Goal: Task Accomplishment & Management: Use online tool/utility

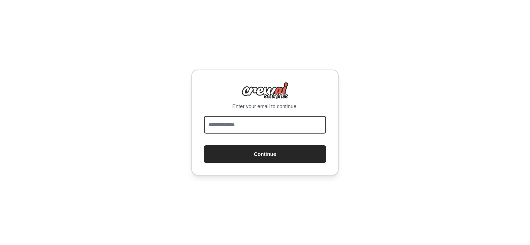
click at [300, 120] on input "email" at bounding box center [265, 125] width 122 height 18
click at [293, 126] on input "email" at bounding box center [265, 125] width 122 height 18
type input "**********"
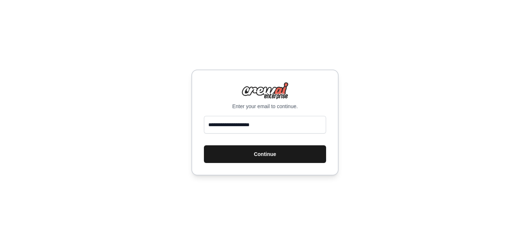
click at [260, 155] on button "Continue" at bounding box center [265, 155] width 122 height 18
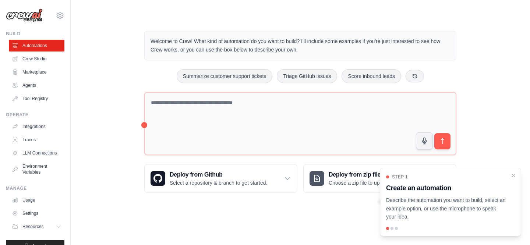
click at [455, 205] on p "Describe the automation you want to build, select an example option, or use the…" at bounding box center [446, 208] width 120 height 25
drag, startPoint x: 441, startPoint y: 172, endPoint x: 435, endPoint y: 172, distance: 5.9
click at [435, 172] on div "Step 1 Create an automation Describe the automation you want to build, select a…" at bounding box center [450, 202] width 141 height 69
click at [392, 228] on div at bounding box center [392, 228] width 3 height 3
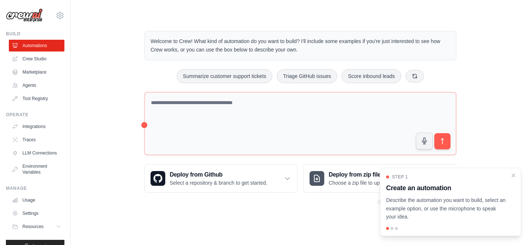
click at [427, 214] on p "Describe the automation you want to build, select an example option, or use the…" at bounding box center [446, 208] width 120 height 25
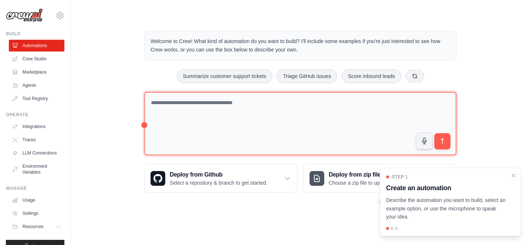
click at [269, 107] on textarea at bounding box center [300, 124] width 312 height 64
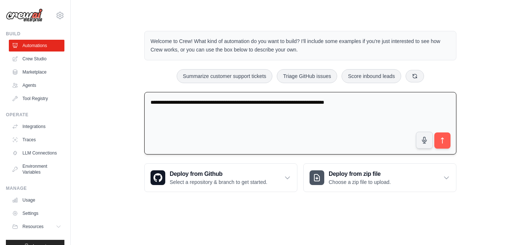
type textarea "**********"
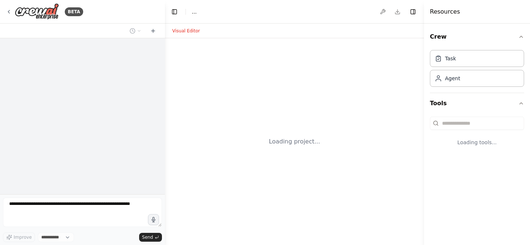
select select "****"
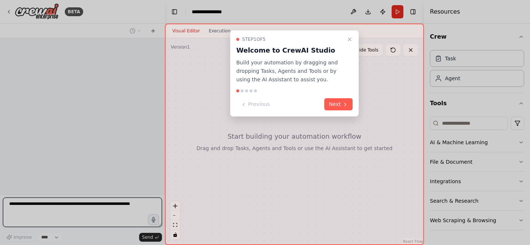
scroll to position [18, 0]
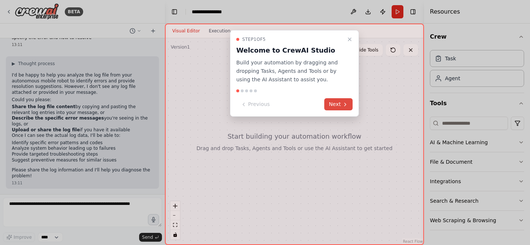
click at [344, 105] on icon at bounding box center [346, 105] width 6 height 6
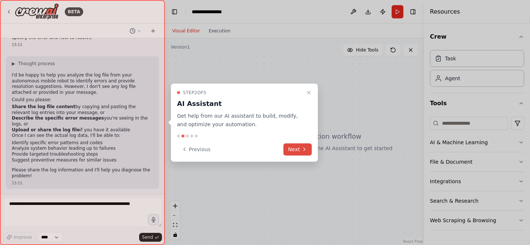
click at [302, 150] on icon at bounding box center [305, 150] width 6 height 6
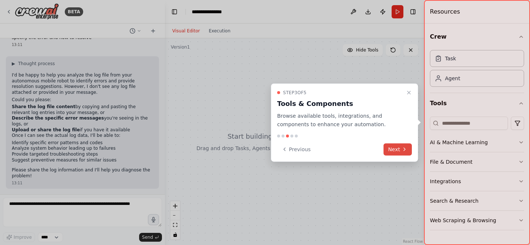
click at [400, 148] on button "Next" at bounding box center [398, 149] width 28 height 12
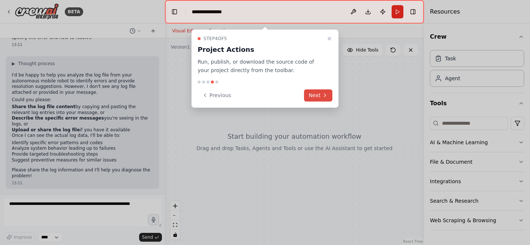
click at [321, 99] on button "Next" at bounding box center [318, 96] width 28 height 12
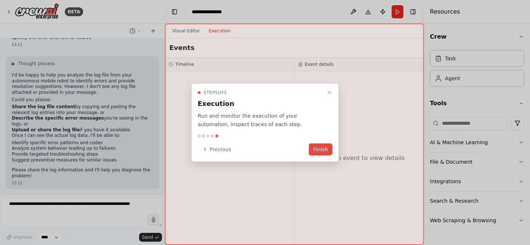
click at [318, 148] on button "Finish" at bounding box center [321, 149] width 24 height 12
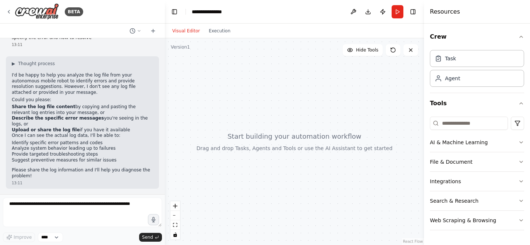
scroll to position [0, 0]
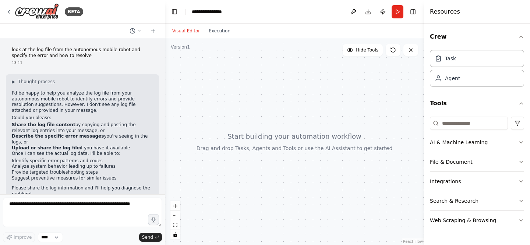
drag, startPoint x: 243, startPoint y: 138, endPoint x: 226, endPoint y: 125, distance: 21.8
click at [226, 125] on div at bounding box center [294, 141] width 259 height 207
drag, startPoint x: 287, startPoint y: 115, endPoint x: 271, endPoint y: 121, distance: 17.2
click at [271, 121] on div at bounding box center [294, 141] width 259 height 207
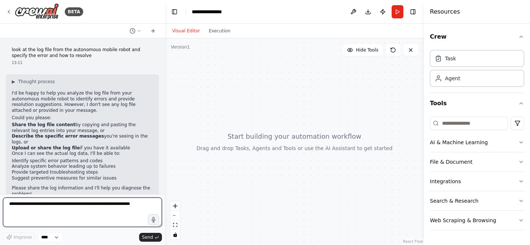
click at [117, 206] on textarea at bounding box center [82, 212] width 159 height 29
click at [76, 203] on textarea at bounding box center [82, 212] width 159 height 29
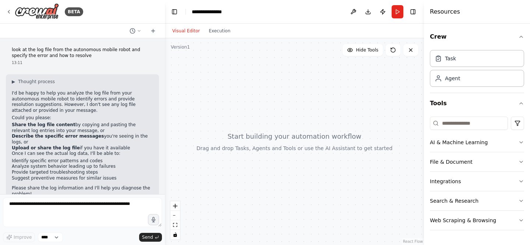
click at [66, 129] on li "Share the log file content by copying and pasting the relevant log entries into…" at bounding box center [82, 127] width 141 height 11
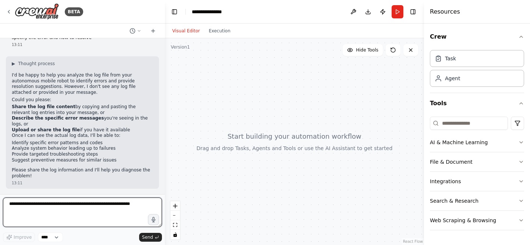
click at [74, 207] on textarea at bounding box center [82, 212] width 159 height 29
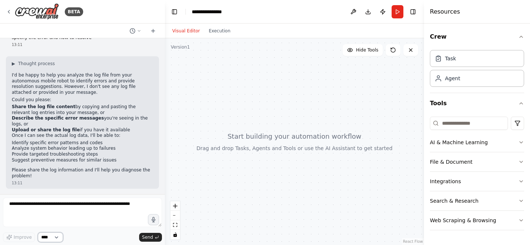
click at [60, 238] on select "****" at bounding box center [50, 238] width 25 height 10
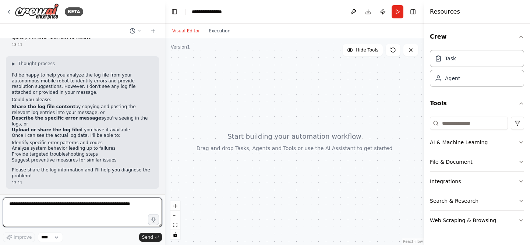
click at [78, 206] on textarea at bounding box center [82, 212] width 159 height 29
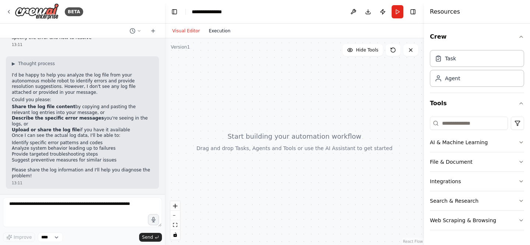
click at [223, 27] on button "Execution" at bounding box center [219, 31] width 31 height 9
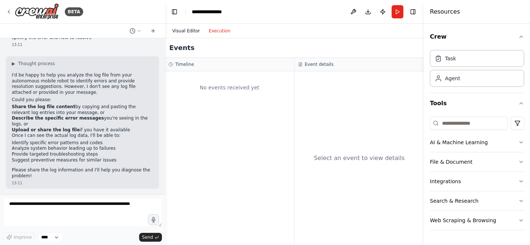
click at [186, 33] on button "Visual Editor" at bounding box center [186, 31] width 36 height 9
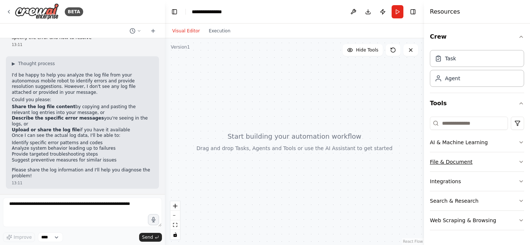
click at [465, 160] on button "File & Document" at bounding box center [477, 162] width 94 height 19
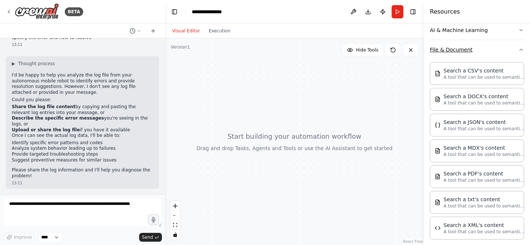
scroll to position [113, 0]
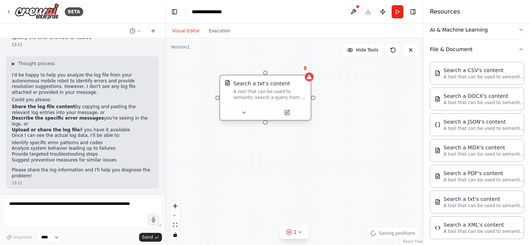
drag, startPoint x: 341, startPoint y: 91, endPoint x: 270, endPoint y: 94, distance: 71.2
click at [270, 94] on div "A tool that can be used to semantic search a query from a txt's content." at bounding box center [270, 95] width 73 height 12
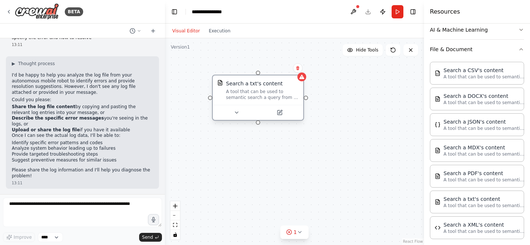
click at [266, 95] on div "A tool that can be used to semantic search a query from a txt's content." at bounding box center [262, 95] width 73 height 12
click at [240, 112] on button at bounding box center [237, 112] width 42 height 9
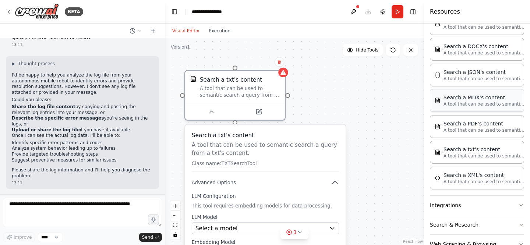
scroll to position [163, 0]
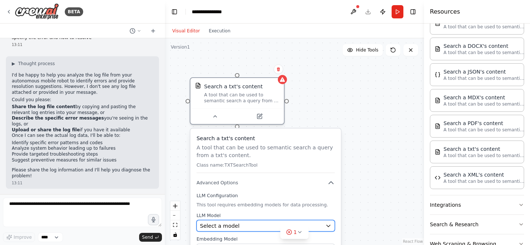
click at [264, 223] on div "Select a model" at bounding box center [261, 226] width 122 height 8
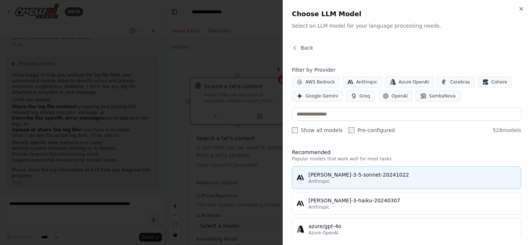
click at [399, 179] on div "Anthropic" at bounding box center [413, 182] width 208 height 6
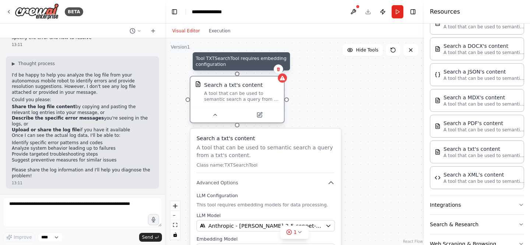
click at [284, 81] on div at bounding box center [282, 78] width 9 height 9
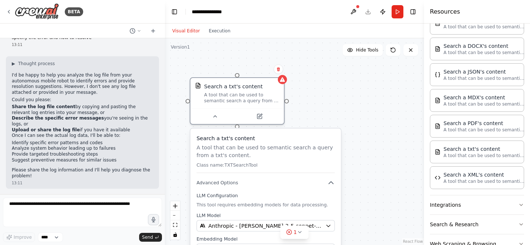
click at [253, 62] on div "Search a txt's content A tool that can be used to semantic search a query from …" at bounding box center [294, 141] width 259 height 207
click at [241, 96] on div "A tool that can be used to semantic search a query from a txt's content." at bounding box center [241, 96] width 75 height 12
click at [261, 115] on icon at bounding box center [260, 115] width 4 height 4
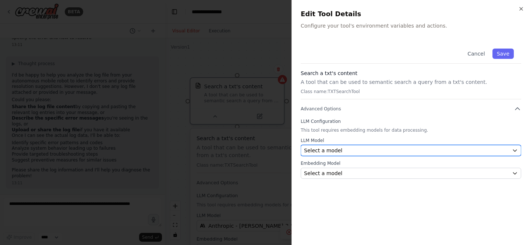
click at [339, 153] on span "Select a model" at bounding box center [323, 150] width 38 height 7
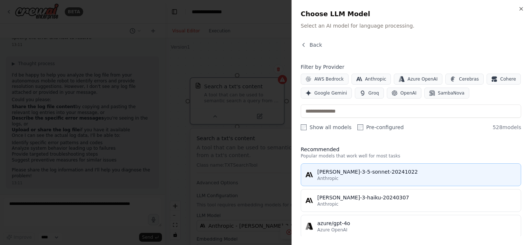
click at [335, 175] on div "claude-3-5-sonnet-20241022" at bounding box center [417, 171] width 199 height 7
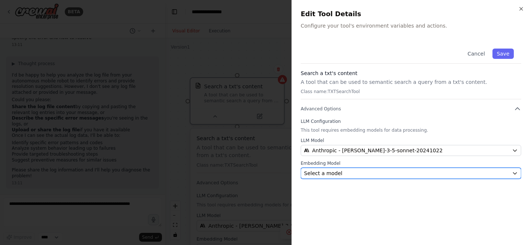
click at [342, 171] on div "Select a model" at bounding box center [406, 173] width 205 height 7
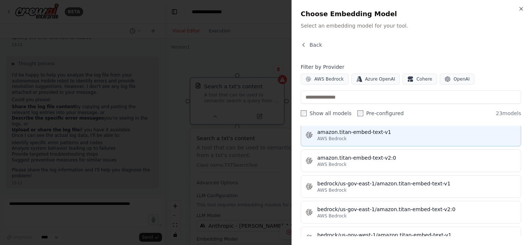
scroll to position [0, 0]
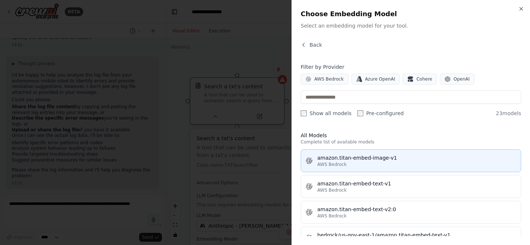
click at [376, 168] on button "amazon.titan-embed-image-v1 AWS Bedrock" at bounding box center [411, 161] width 221 height 23
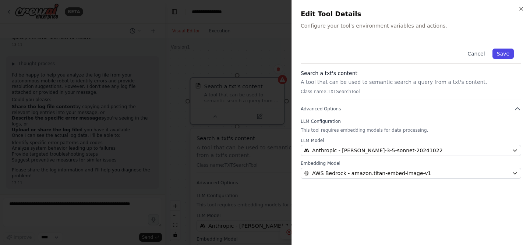
click at [503, 52] on button "Save" at bounding box center [503, 54] width 21 height 10
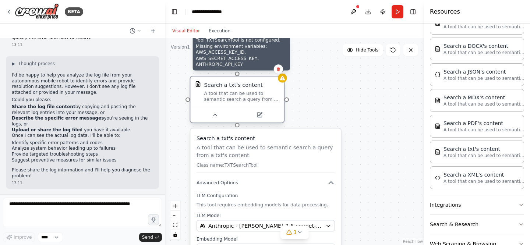
click at [281, 81] on div at bounding box center [282, 78] width 9 height 9
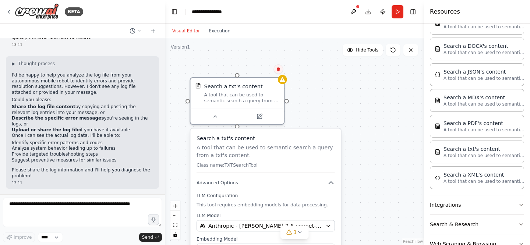
click at [279, 71] on icon at bounding box center [278, 69] width 4 height 4
click at [259, 68] on button "Confirm" at bounding box center [258, 69] width 26 height 9
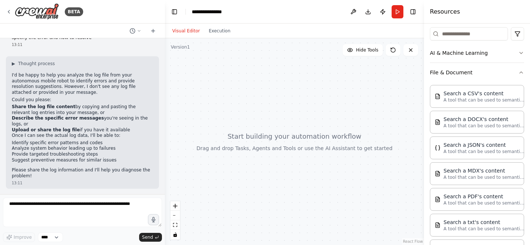
scroll to position [95, 0]
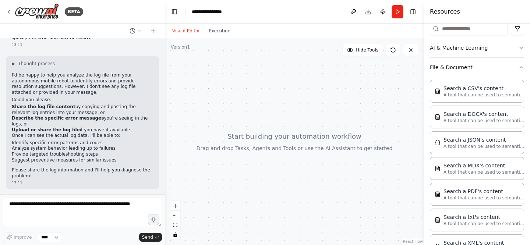
click at [342, 6] on header "**********" at bounding box center [294, 12] width 259 height 24
click at [467, 30] on input at bounding box center [469, 28] width 78 height 13
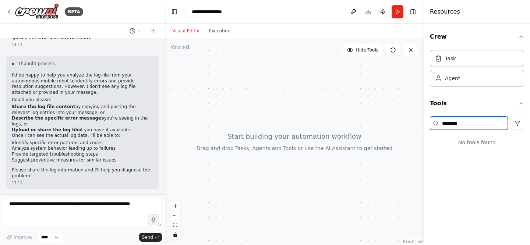
scroll to position [0, 0]
type input "******"
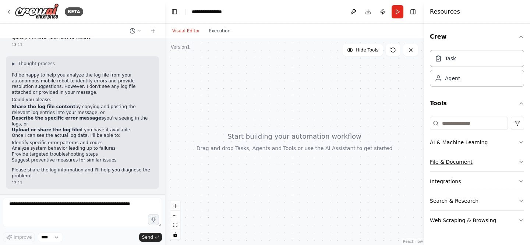
click at [521, 161] on icon "button" at bounding box center [522, 162] width 6 height 6
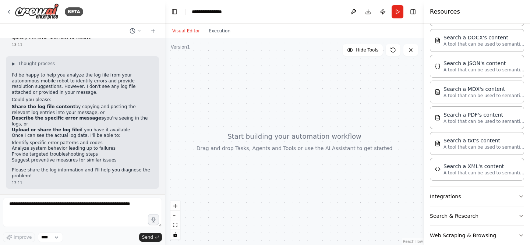
scroll to position [172, 0]
click at [469, 118] on p "A tool that can be used to semantic search a query from a PDF's content." at bounding box center [484, 121] width 81 height 6
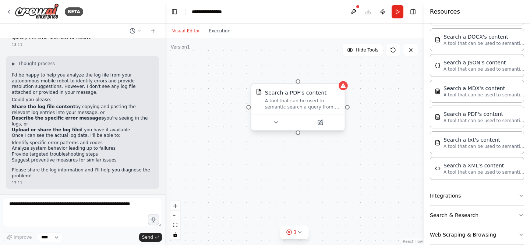
click at [307, 109] on div "A tool that can be used to semantic search a query from a PDF's content." at bounding box center [302, 104] width 75 height 12
click at [297, 105] on div "A tool that can be used to semantic search a query from a PDF's content." at bounding box center [302, 104] width 75 height 12
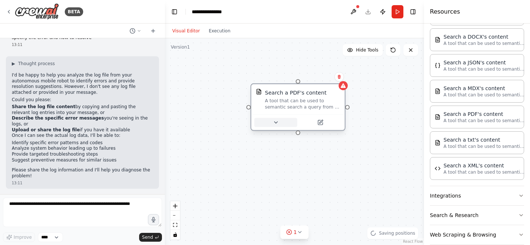
click at [277, 124] on icon at bounding box center [276, 123] width 6 height 6
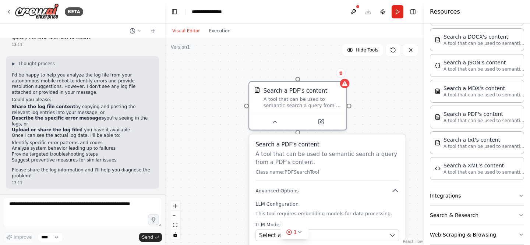
click at [396, 104] on div "Search a PDF's content A tool that can be used to semantic search a query from …" at bounding box center [294, 141] width 259 height 207
click at [277, 127] on div at bounding box center [297, 120] width 97 height 16
drag, startPoint x: 351, startPoint y: 104, endPoint x: 379, endPoint y: 104, distance: 27.6
click at [379, 104] on div "Search a PDF's content A tool that can be used to semantic search a query from …" at bounding box center [294, 141] width 259 height 207
click at [274, 122] on icon at bounding box center [275, 121] width 6 height 6
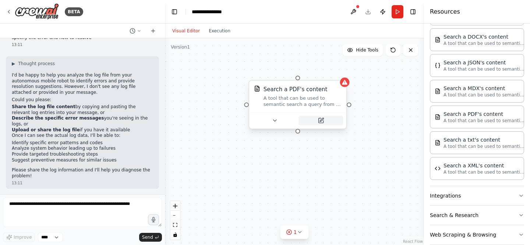
click at [325, 123] on button at bounding box center [321, 121] width 45 height 10
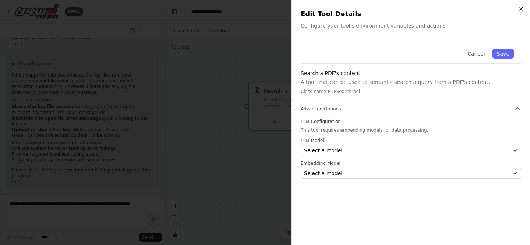
click at [523, 10] on icon "button" at bounding box center [522, 9] width 6 height 6
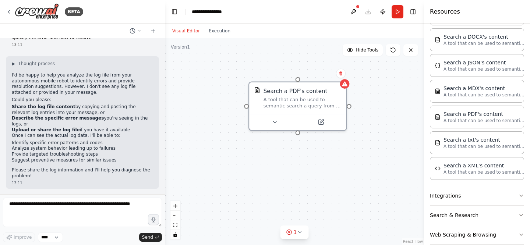
click at [521, 195] on icon "button" at bounding box center [522, 196] width 6 height 6
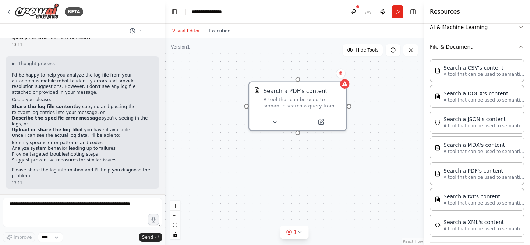
scroll to position [0, 0]
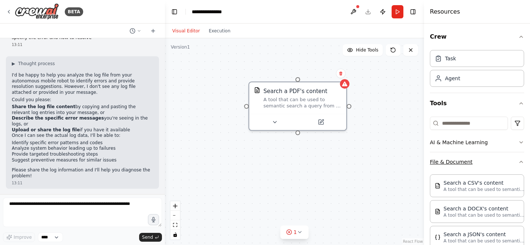
click at [522, 161] on icon "button" at bounding box center [522, 162] width 6 height 6
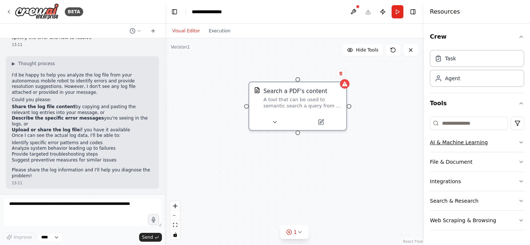
click at [520, 140] on icon "button" at bounding box center [522, 143] width 6 height 6
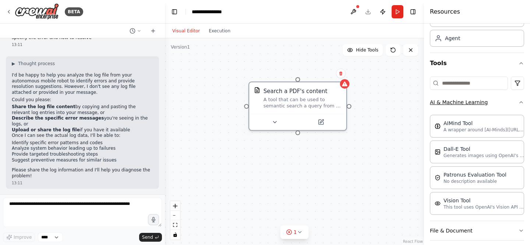
scroll to position [106, 0]
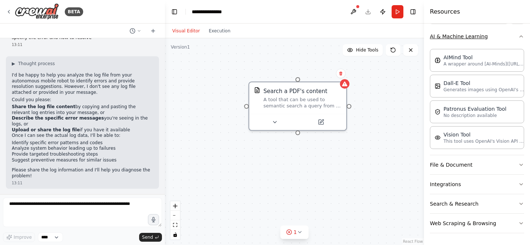
click at [523, 40] on button "AI & Machine Learning" at bounding box center [477, 36] width 94 height 19
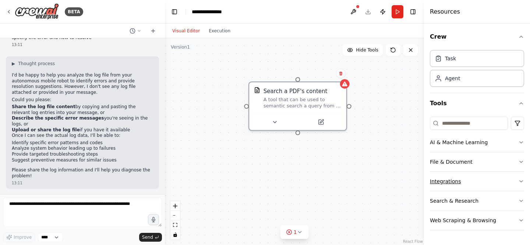
click at [523, 181] on icon "button" at bounding box center [522, 182] width 6 height 6
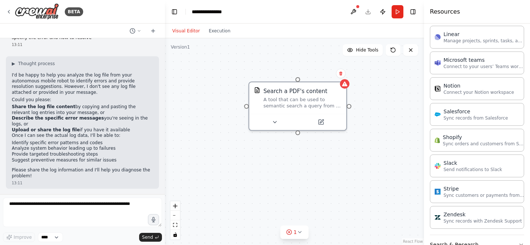
scroll to position [455, 0]
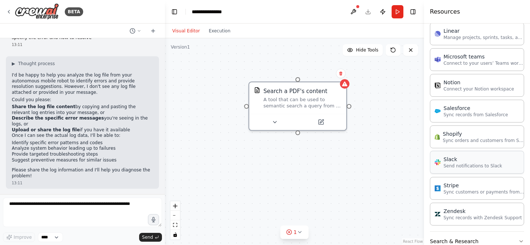
click at [474, 164] on p "Send notifications to Slack" at bounding box center [473, 166] width 59 height 6
drag, startPoint x: 298, startPoint y: 134, endPoint x: 355, endPoint y: 180, distance: 73.6
click at [355, 180] on div "Search a PDF's content A tool that can be used to semantic search a query from …" at bounding box center [294, 141] width 259 height 207
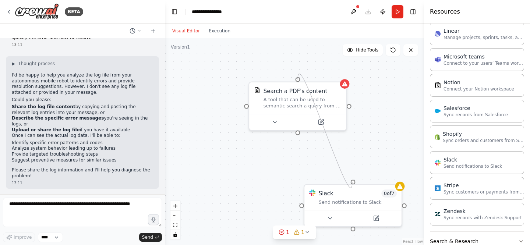
drag, startPoint x: 350, startPoint y: 105, endPoint x: 353, endPoint y: 183, distance: 78.2
click at [353, 183] on div "Search a PDF's content A tool that can be used to semantic search a query from …" at bounding box center [294, 141] width 259 height 207
drag, startPoint x: 354, startPoint y: 182, endPoint x: 349, endPoint y: 173, distance: 10.2
click at [354, 181] on div at bounding box center [353, 182] width 5 height 5
drag, startPoint x: 354, startPoint y: 180, endPoint x: 298, endPoint y: 134, distance: 72.5
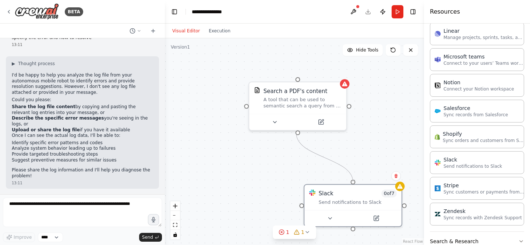
click at [298, 134] on div "Search a PDF's content A tool that can be used to semantic search a query from …" at bounding box center [294, 141] width 259 height 207
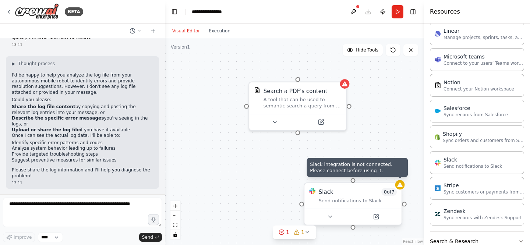
click at [401, 188] on icon at bounding box center [400, 185] width 6 height 6
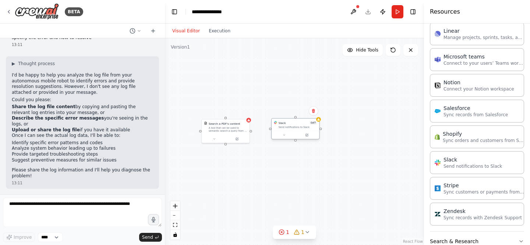
click at [286, 123] on div "Slack 0 of 7" at bounding box center [298, 123] width 38 height 4
drag, startPoint x: 286, startPoint y: 123, endPoint x: 267, endPoint y: 127, distance: 19.8
click at [267, 127] on div "Slack 0 of 7" at bounding box center [278, 127] width 38 height 4
click at [251, 132] on div at bounding box center [251, 133] width 2 height 2
drag, startPoint x: 281, startPoint y: 134, endPoint x: 233, endPoint y: 168, distance: 58.9
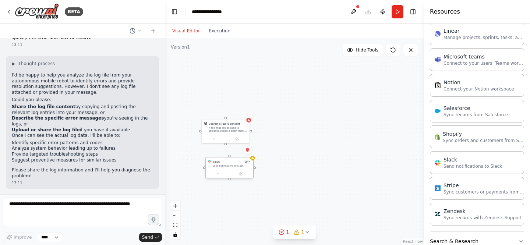
click at [233, 168] on div "Slack 0 of 7 Send notifications to Slack" at bounding box center [230, 164] width 48 height 13
click at [248, 121] on div at bounding box center [248, 119] width 5 height 5
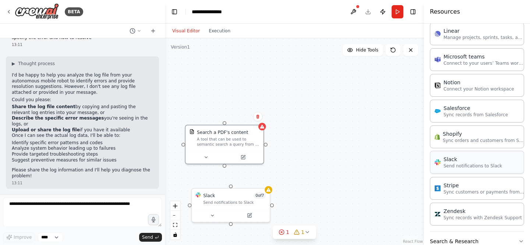
scroll to position [493, 0]
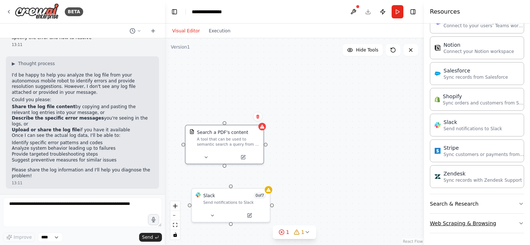
click at [521, 217] on button "Web Scraping & Browsing" at bounding box center [477, 223] width 94 height 19
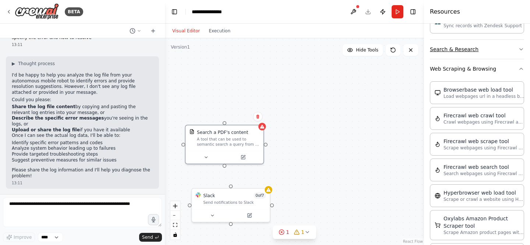
scroll to position [663, 0]
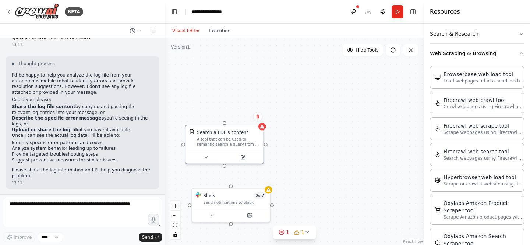
click at [523, 55] on icon "button" at bounding box center [522, 53] width 6 height 6
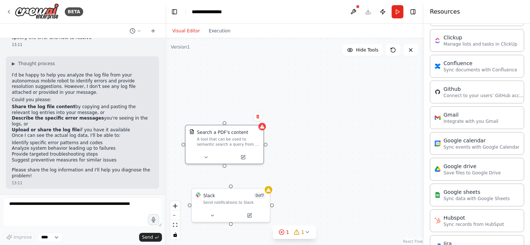
scroll to position [0, 0]
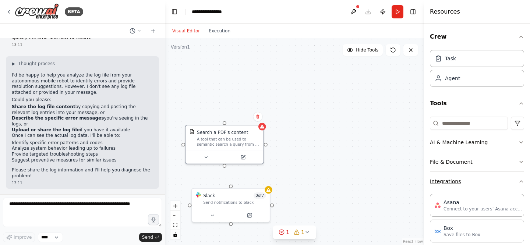
click at [521, 181] on icon "button" at bounding box center [522, 182] width 6 height 6
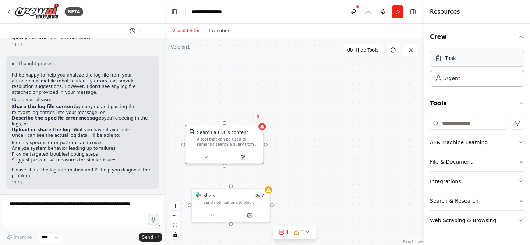
click at [462, 64] on div "Task" at bounding box center [477, 58] width 94 height 17
click at [458, 83] on div "Agent" at bounding box center [477, 78] width 94 height 17
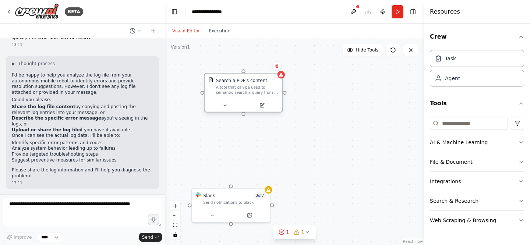
drag, startPoint x: 236, startPoint y: 134, endPoint x: 255, endPoint y: 81, distance: 56.4
click at [255, 81] on div "Search a PDF's content" at bounding box center [241, 80] width 51 height 6
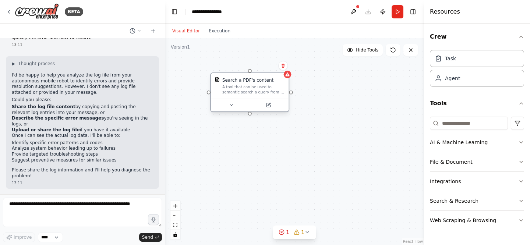
click at [269, 80] on div "Search a PDF's content" at bounding box center [248, 80] width 51 height 6
click at [353, 12] on button at bounding box center [354, 11] width 12 height 13
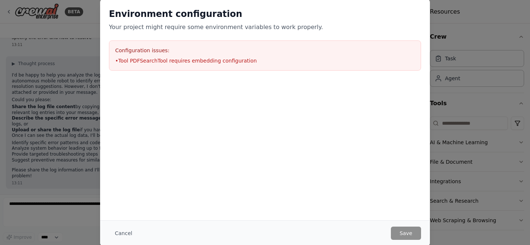
click at [207, 55] on div "Configuration issues: • Tool PDFSearchTool requires embedding configuration" at bounding box center [265, 56] width 312 height 30
click at [168, 57] on li "• Tool PDFSearchTool requires embedding configuration" at bounding box center [265, 60] width 300 height 7
click at [156, 51] on h3 "Configuration issues:" at bounding box center [265, 50] width 300 height 7
click at [125, 231] on button "Cancel" at bounding box center [123, 233] width 29 height 13
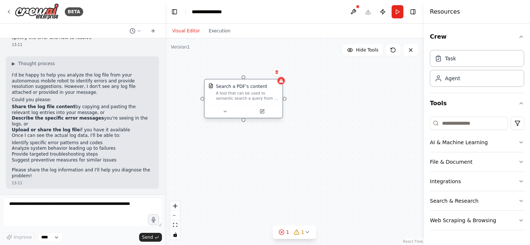
drag, startPoint x: 234, startPoint y: 158, endPoint x: 237, endPoint y: 88, distance: 70.4
click at [237, 88] on div "Search a PDF's content" at bounding box center [241, 86] width 51 height 6
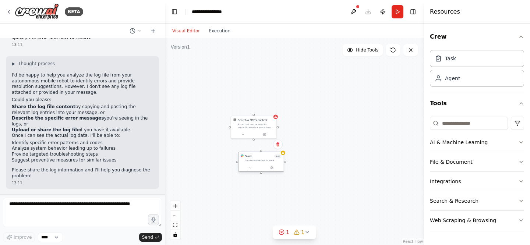
drag, startPoint x: 242, startPoint y: 227, endPoint x: 255, endPoint y: 158, distance: 69.8
click at [255, 158] on div "Slack 0 of 7" at bounding box center [263, 157] width 36 height 4
click at [220, 34] on button "Execution" at bounding box center [219, 31] width 31 height 9
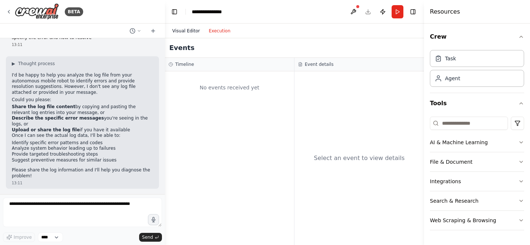
click at [183, 33] on button "Visual Editor" at bounding box center [186, 31] width 36 height 9
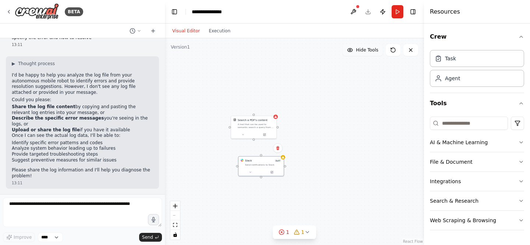
click at [362, 53] on button "Hide Tools" at bounding box center [363, 50] width 40 height 12
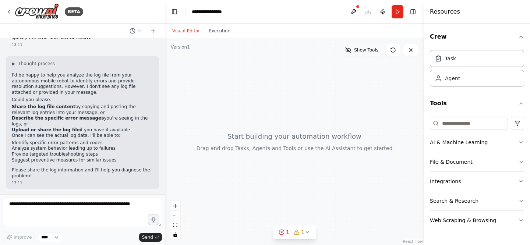
click at [362, 53] on button "Show Tools" at bounding box center [362, 50] width 42 height 12
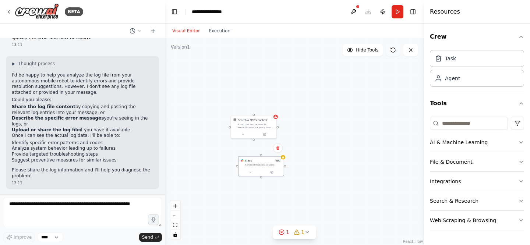
click at [394, 51] on icon at bounding box center [393, 50] width 6 height 6
click at [263, 127] on div "A tool that can be used to semantic search a query from a PDF's content." at bounding box center [256, 125] width 36 height 6
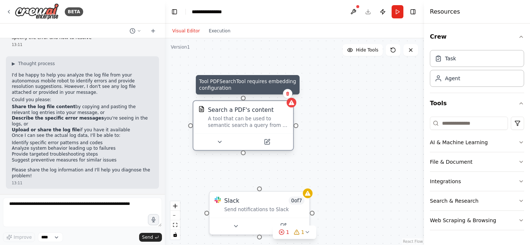
click at [294, 105] on icon at bounding box center [292, 102] width 6 height 5
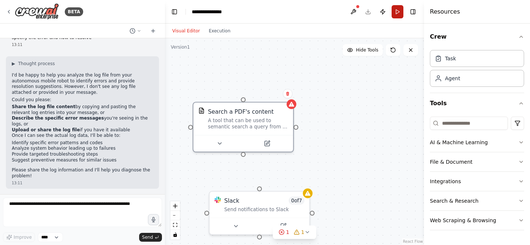
click at [399, 14] on button "Run" at bounding box center [398, 11] width 12 height 13
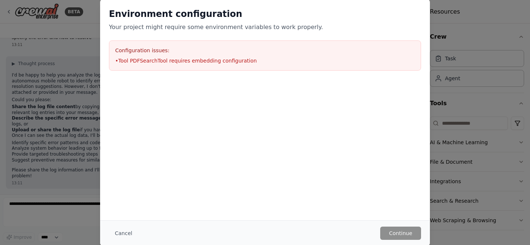
click at [280, 113] on div at bounding box center [265, 117] width 330 height 74
click at [120, 235] on button "Cancel" at bounding box center [123, 233] width 29 height 13
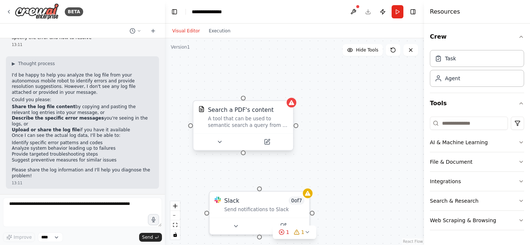
click at [246, 108] on div "Search a PDF's content" at bounding box center [241, 110] width 66 height 8
click at [522, 39] on icon "button" at bounding box center [522, 37] width 6 height 6
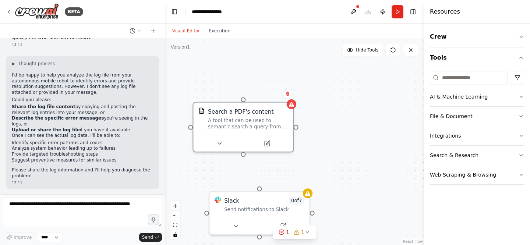
click at [523, 57] on icon "button" at bounding box center [522, 58] width 6 height 6
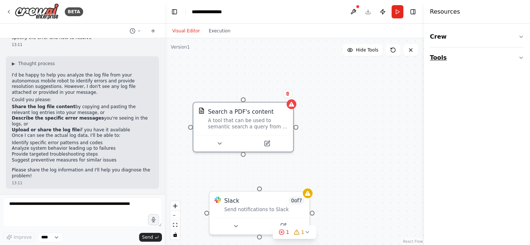
click at [523, 57] on icon "button" at bounding box center [522, 58] width 6 height 6
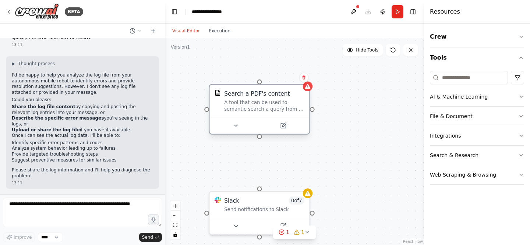
drag, startPoint x: 260, startPoint y: 122, endPoint x: 263, endPoint y: 108, distance: 14.4
click at [263, 108] on div "A tool that can be used to semantic search a query from a PDF's content." at bounding box center [264, 105] width 80 height 13
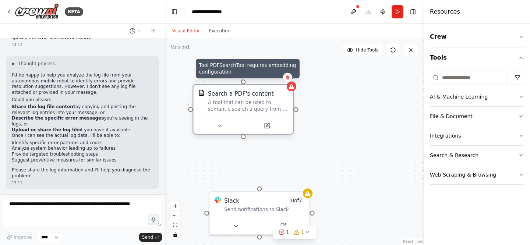
click at [294, 89] on icon at bounding box center [291, 86] width 7 height 7
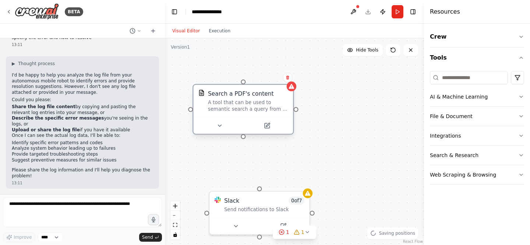
click at [265, 98] on div "Search a PDF's content A tool that can be used to semantic search a query from …" at bounding box center [248, 101] width 80 height 23
click at [239, 106] on div "A tool that can be used to semantic search a query from a PDF's content." at bounding box center [248, 105] width 80 height 13
drag, startPoint x: 244, startPoint y: 140, endPoint x: 244, endPoint y: 154, distance: 14.0
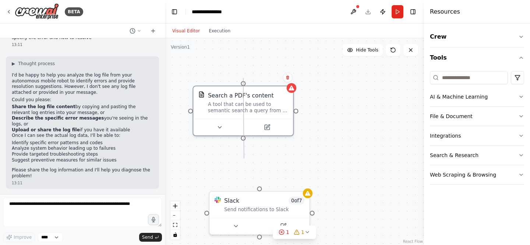
click at [244, 154] on div "Search a PDF's content A tool that can be used to semantic search a query from …" at bounding box center [294, 141] width 259 height 207
drag, startPoint x: 243, startPoint y: 137, endPoint x: 328, endPoint y: 86, distance: 99.3
click at [328, 87] on div "Search a PDF's content A tool that can be used to semantic search a query from …" at bounding box center [294, 141] width 259 height 207
click at [150, 238] on span "Send" at bounding box center [147, 238] width 11 height 6
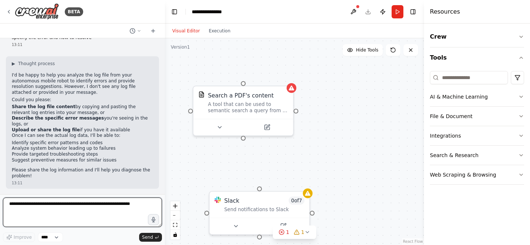
click at [111, 203] on textarea at bounding box center [82, 212] width 159 height 29
